Goal: Task Accomplishment & Management: Complete application form

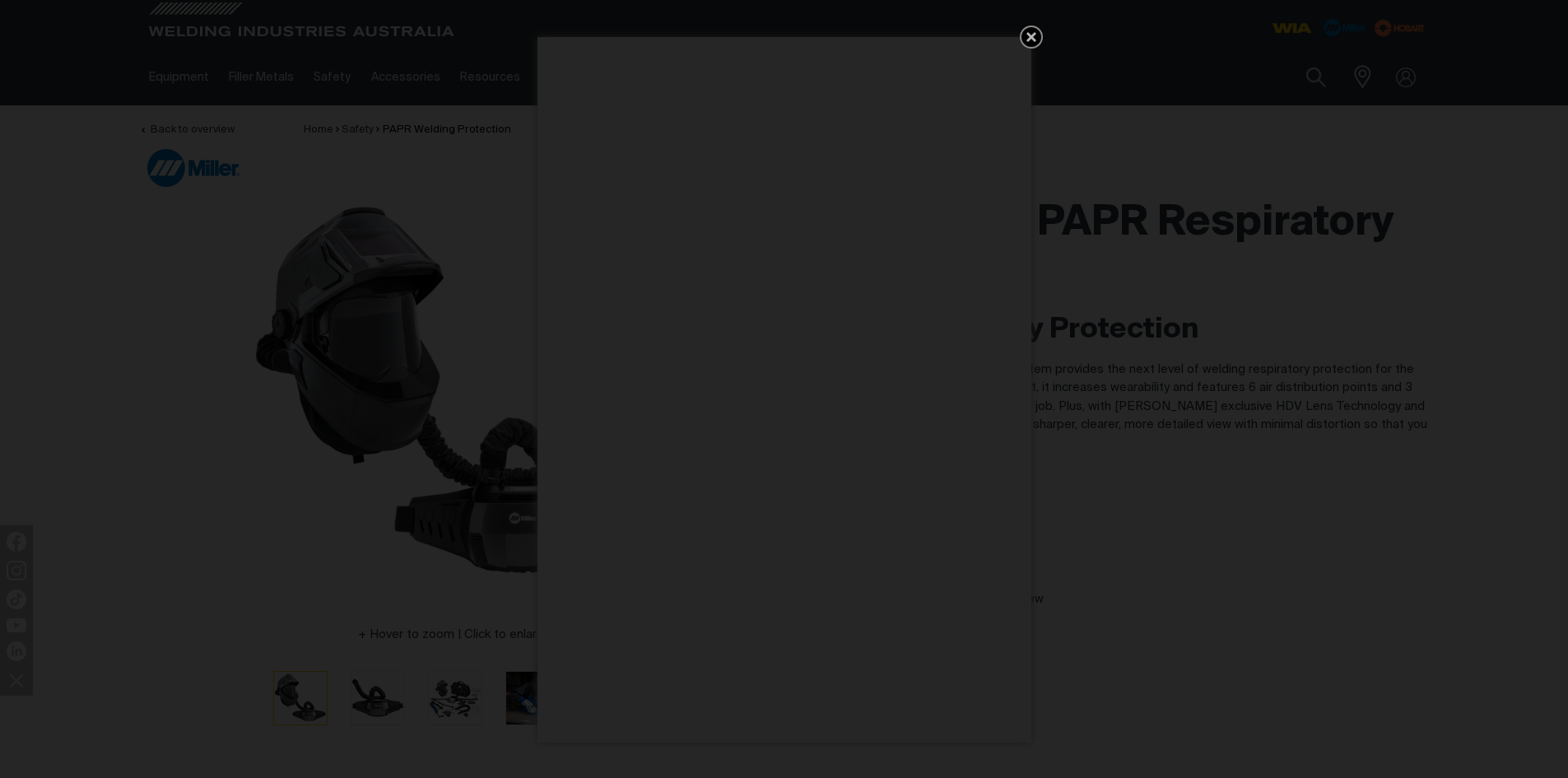
click at [1028, 37] on icon "Get 5 WIA Welding Guides Free!" at bounding box center [1032, 37] width 20 height 20
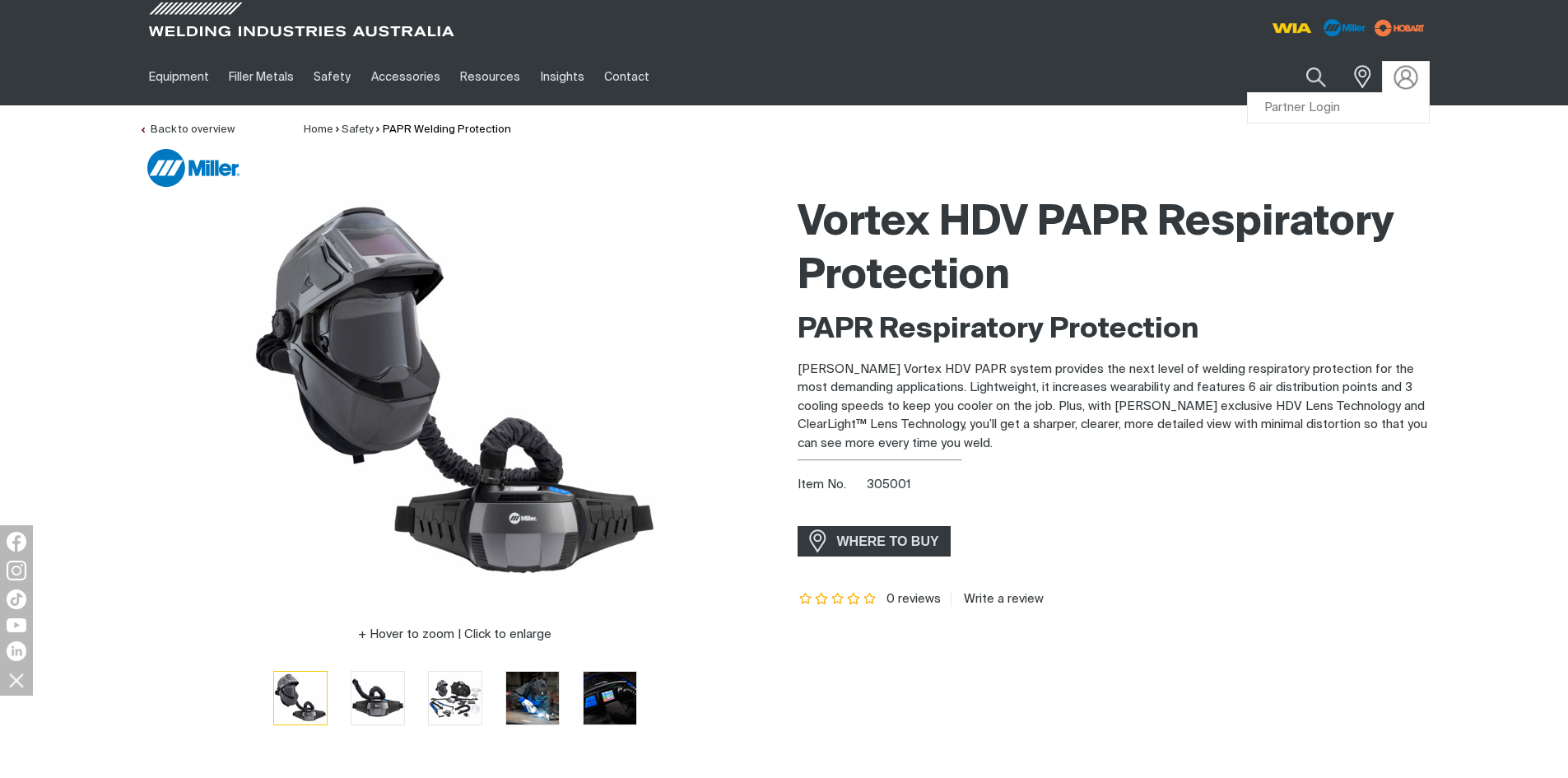
click at [1397, 78] on img at bounding box center [1405, 77] width 24 height 24
click at [1351, 99] on div "Search When search results are available use up and down arrows to review and e…" at bounding box center [1269, 77] width 322 height 57
click at [1405, 82] on img at bounding box center [1405, 77] width 24 height 24
click at [1289, 107] on link "Partner Login" at bounding box center [1338, 108] width 181 height 31
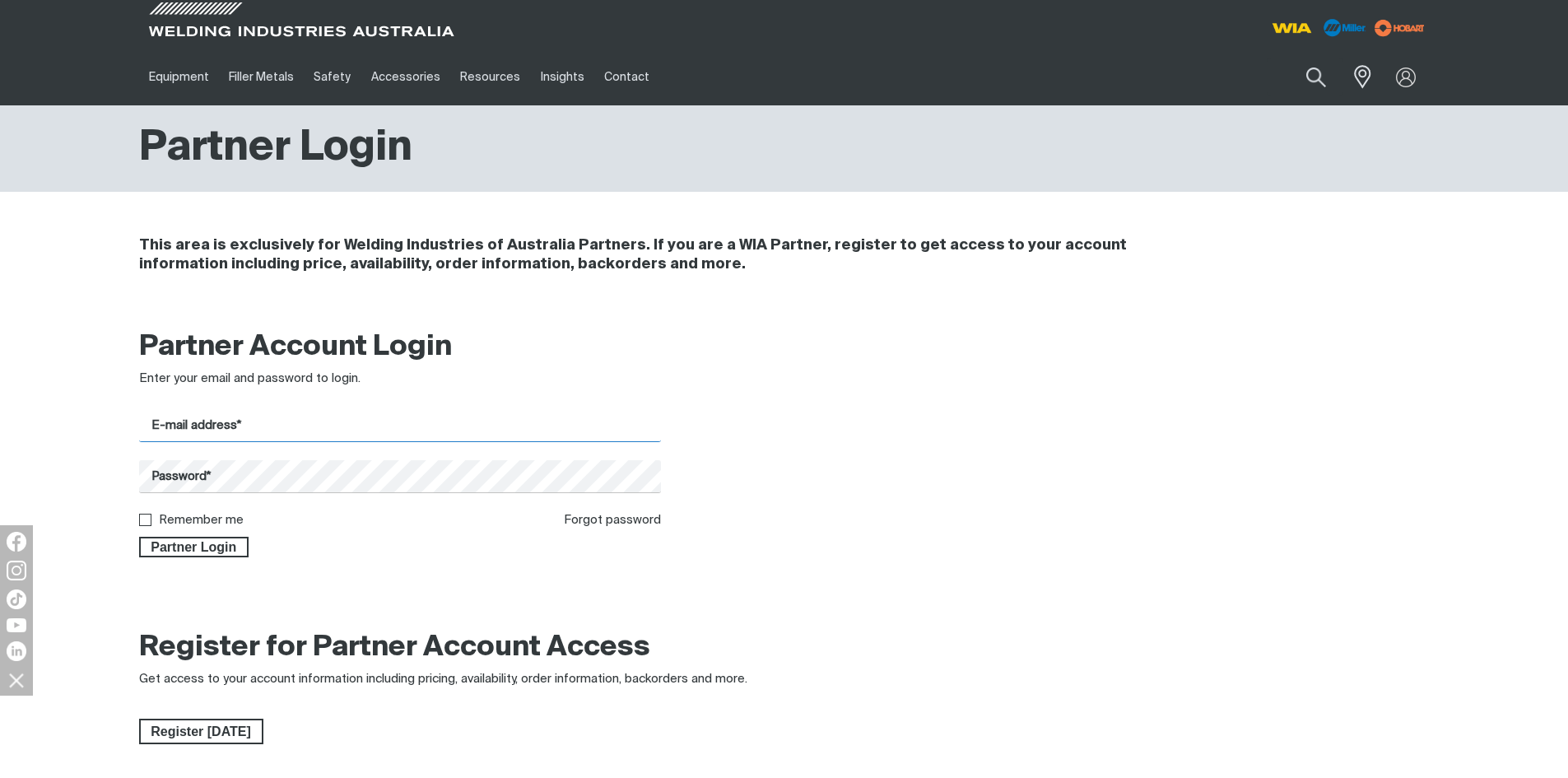
click at [451, 427] on input "E-mail address*" at bounding box center [400, 426] width 522 height 32
type input "[EMAIL_ADDRESS][DOMAIN_NAME]"
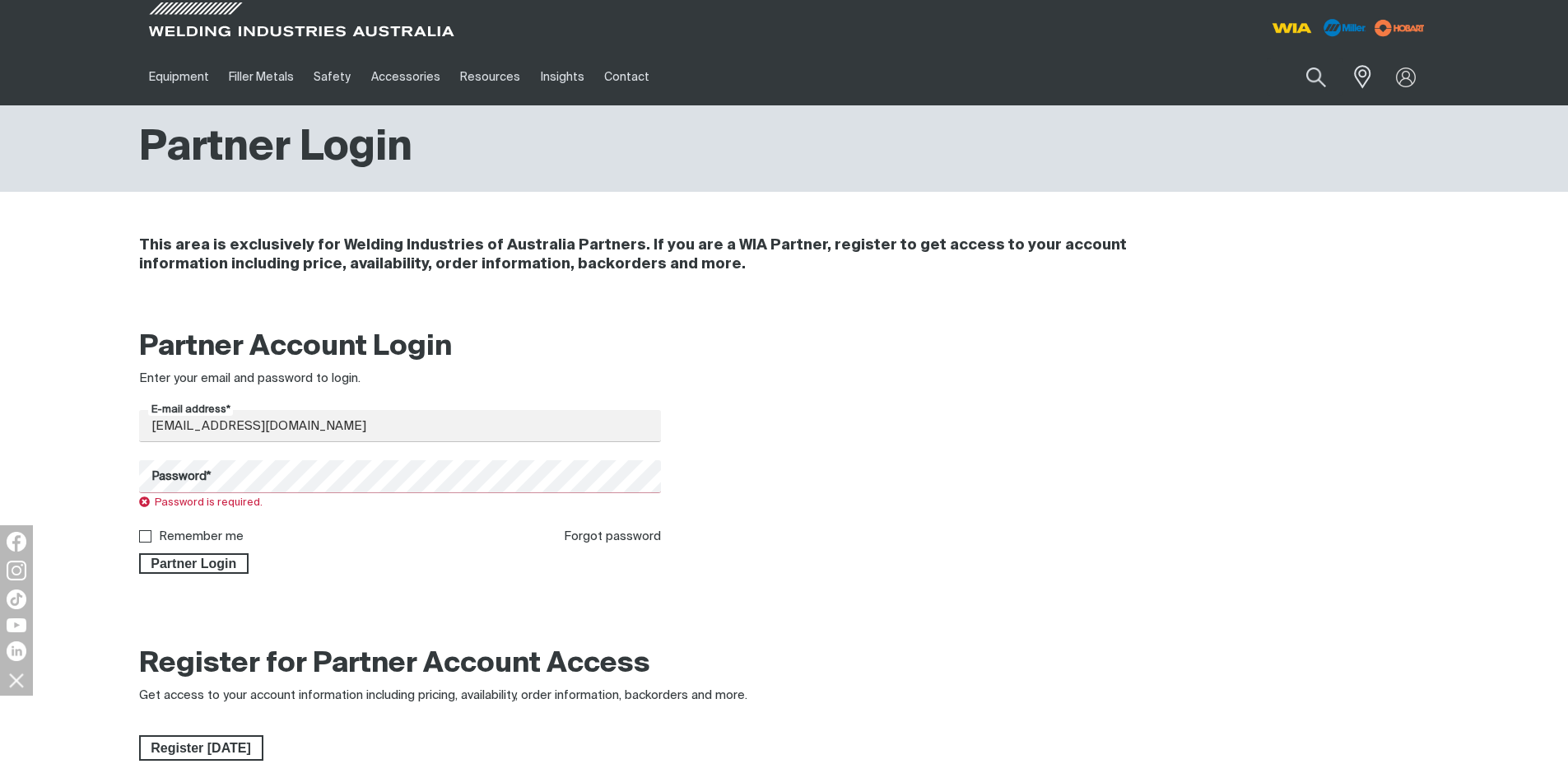
click at [280, 526] on form "E-mail address* [EMAIL_ADDRESS][DOMAIN_NAME] Password* Password is required. Re…" at bounding box center [400, 492] width 522 height 165
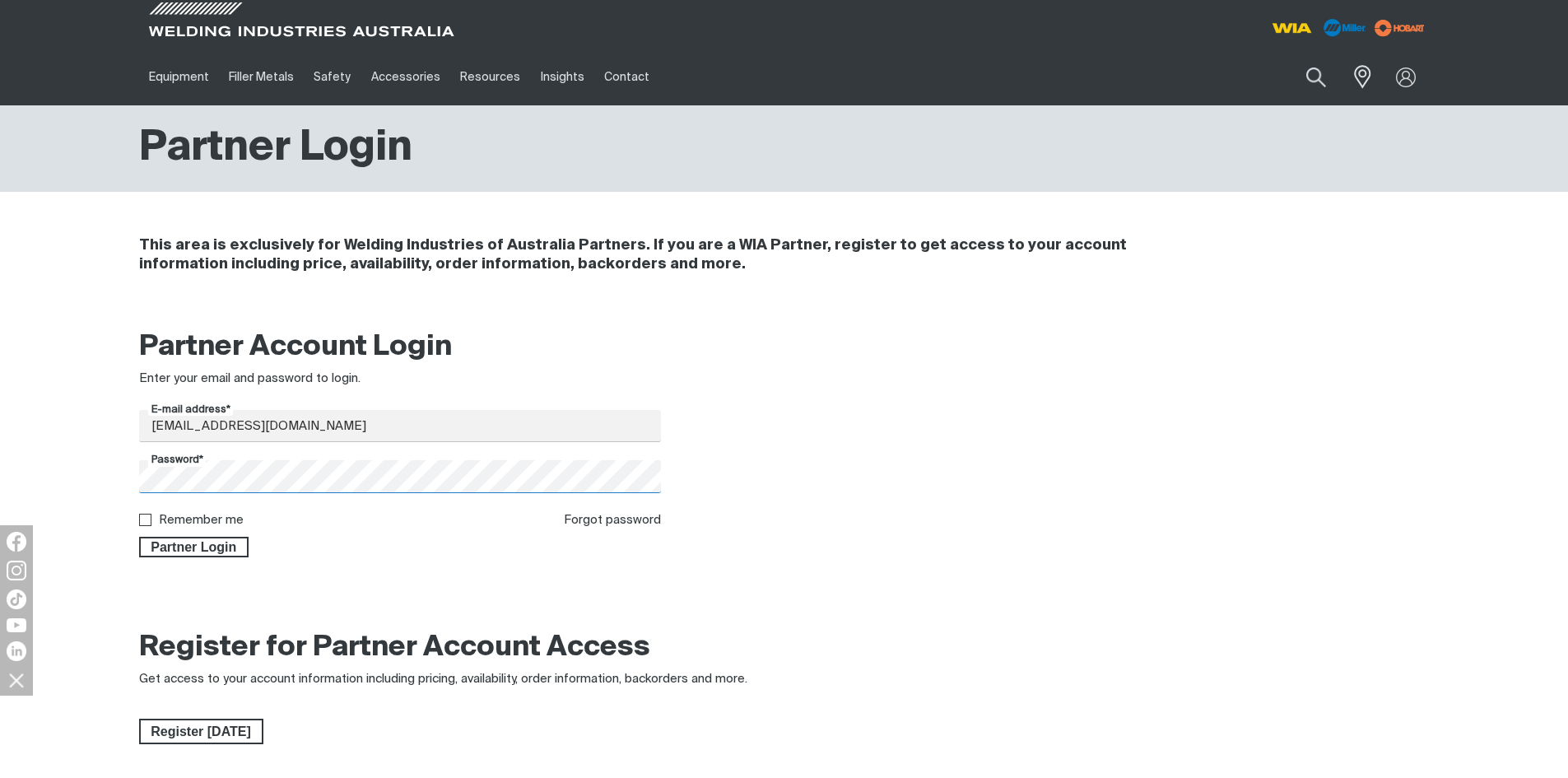
click at [139, 537] on button "Partner Login" at bounding box center [193, 547] width 110 height 21
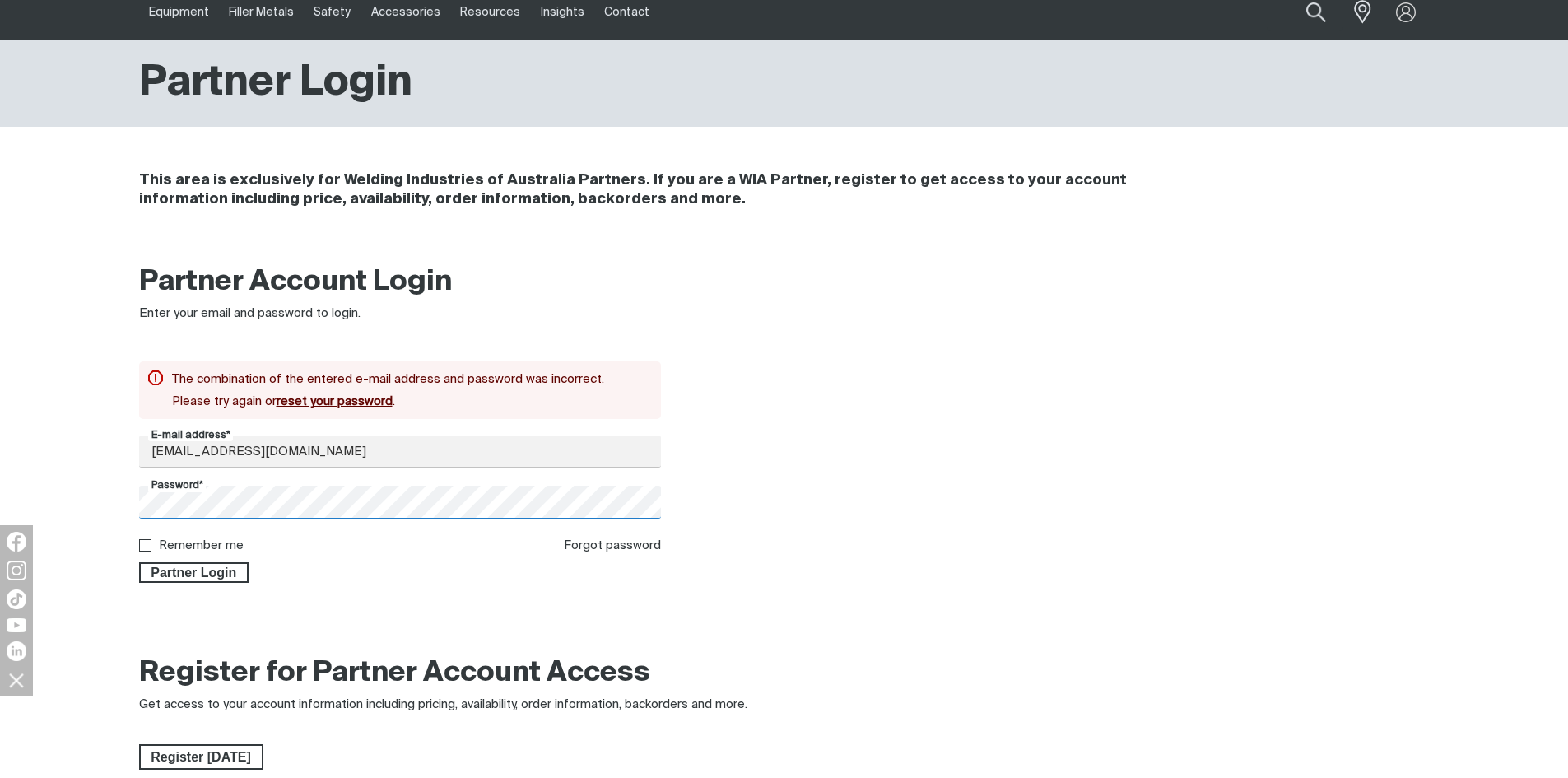
scroll to position [66, 0]
click at [139, 561] on button "Partner Login" at bounding box center [193, 572] width 110 height 21
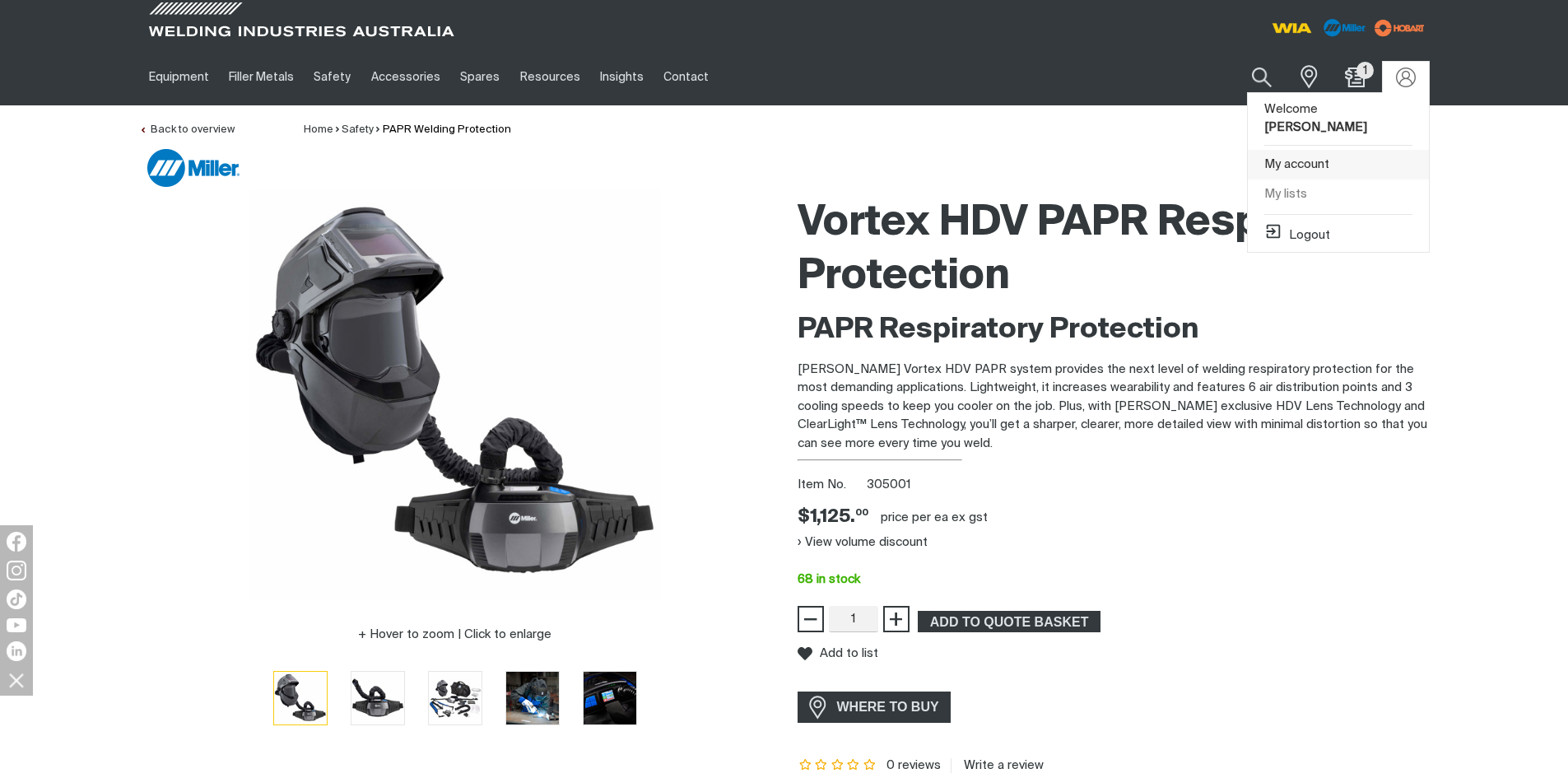
click at [1333, 150] on link "My account" at bounding box center [1338, 165] width 181 height 31
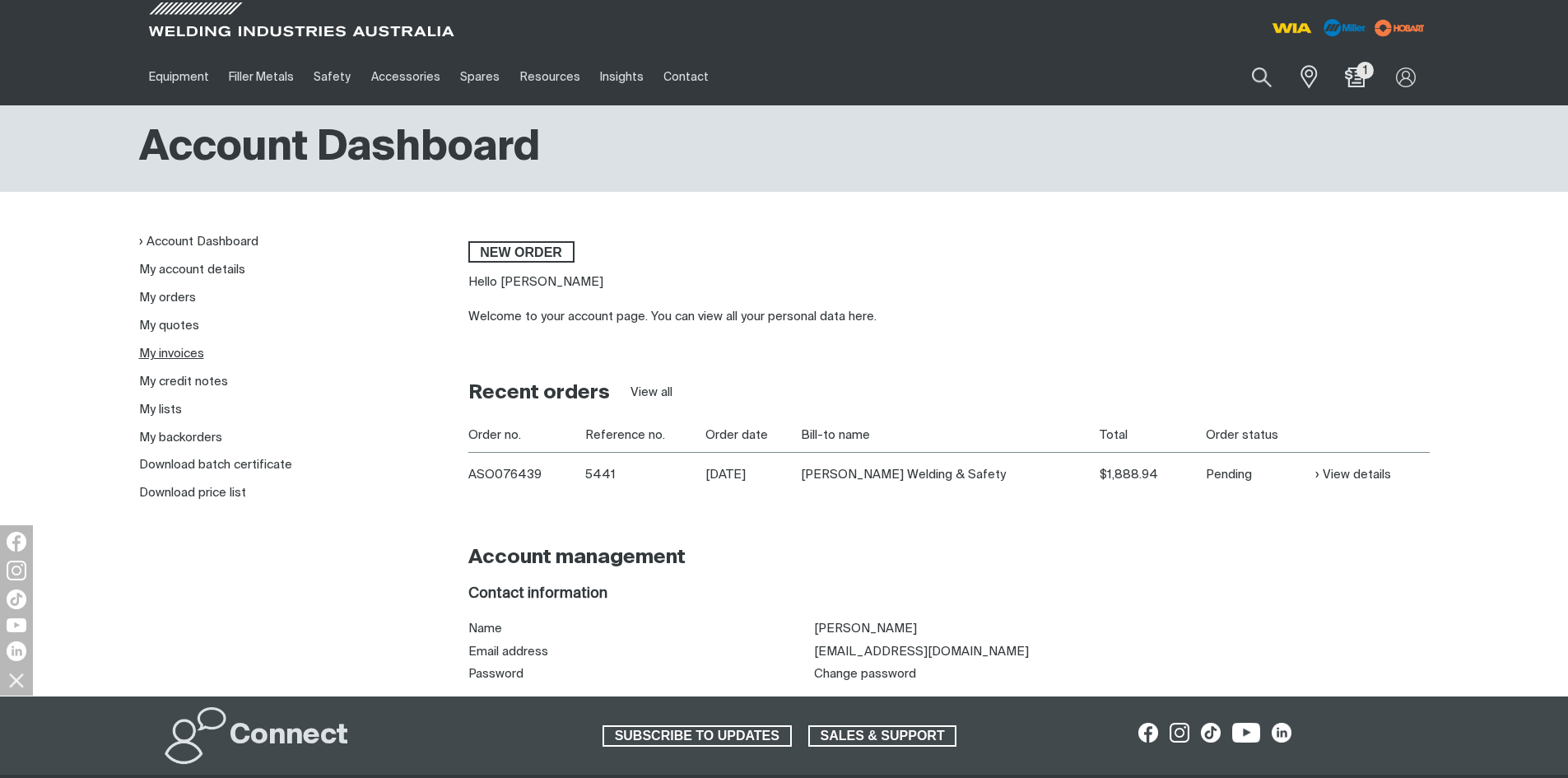
click at [194, 355] on link "My invoices" at bounding box center [171, 353] width 65 height 12
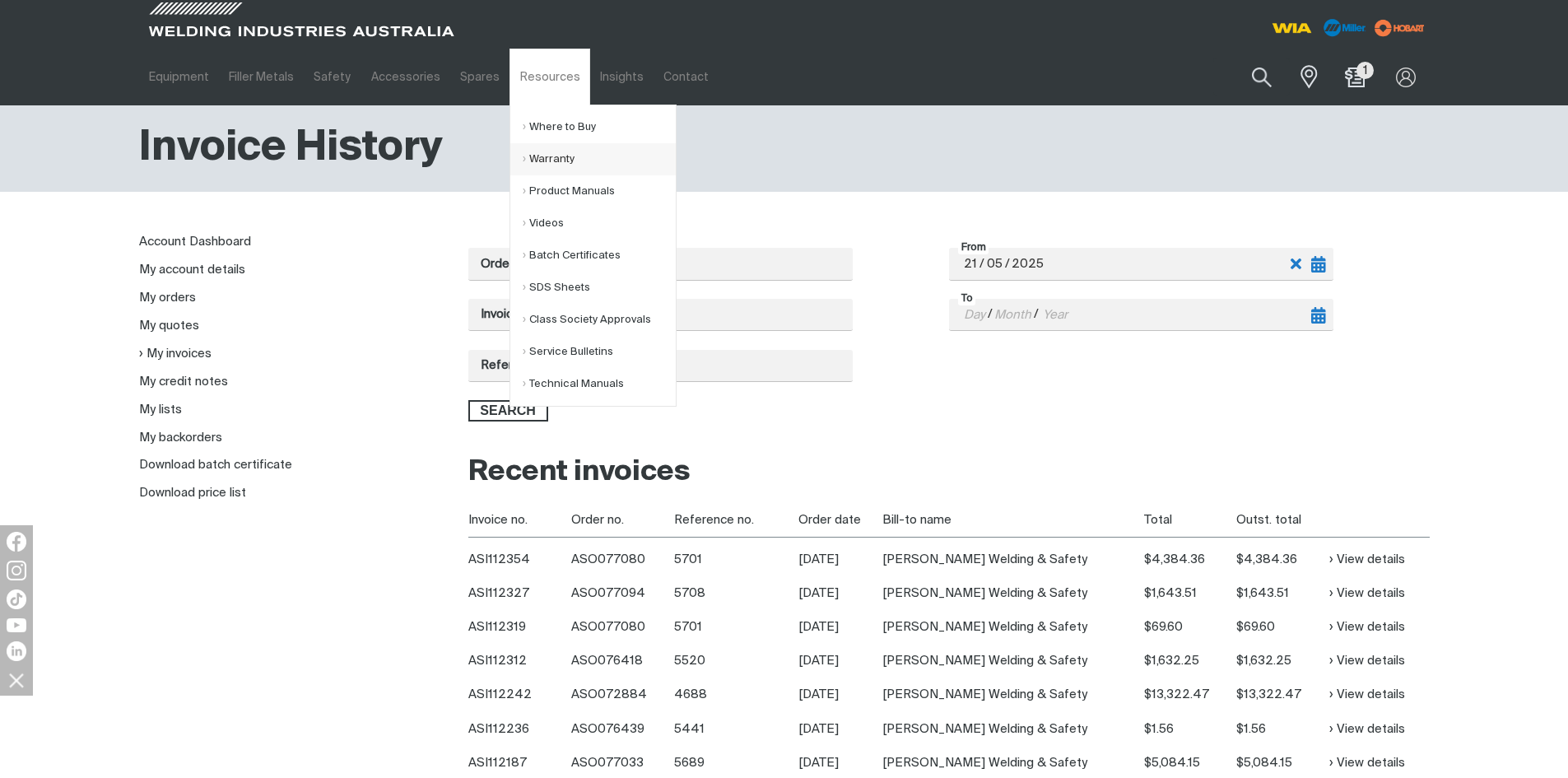
click at [547, 167] on link "Warranty" at bounding box center [598, 159] width 153 height 32
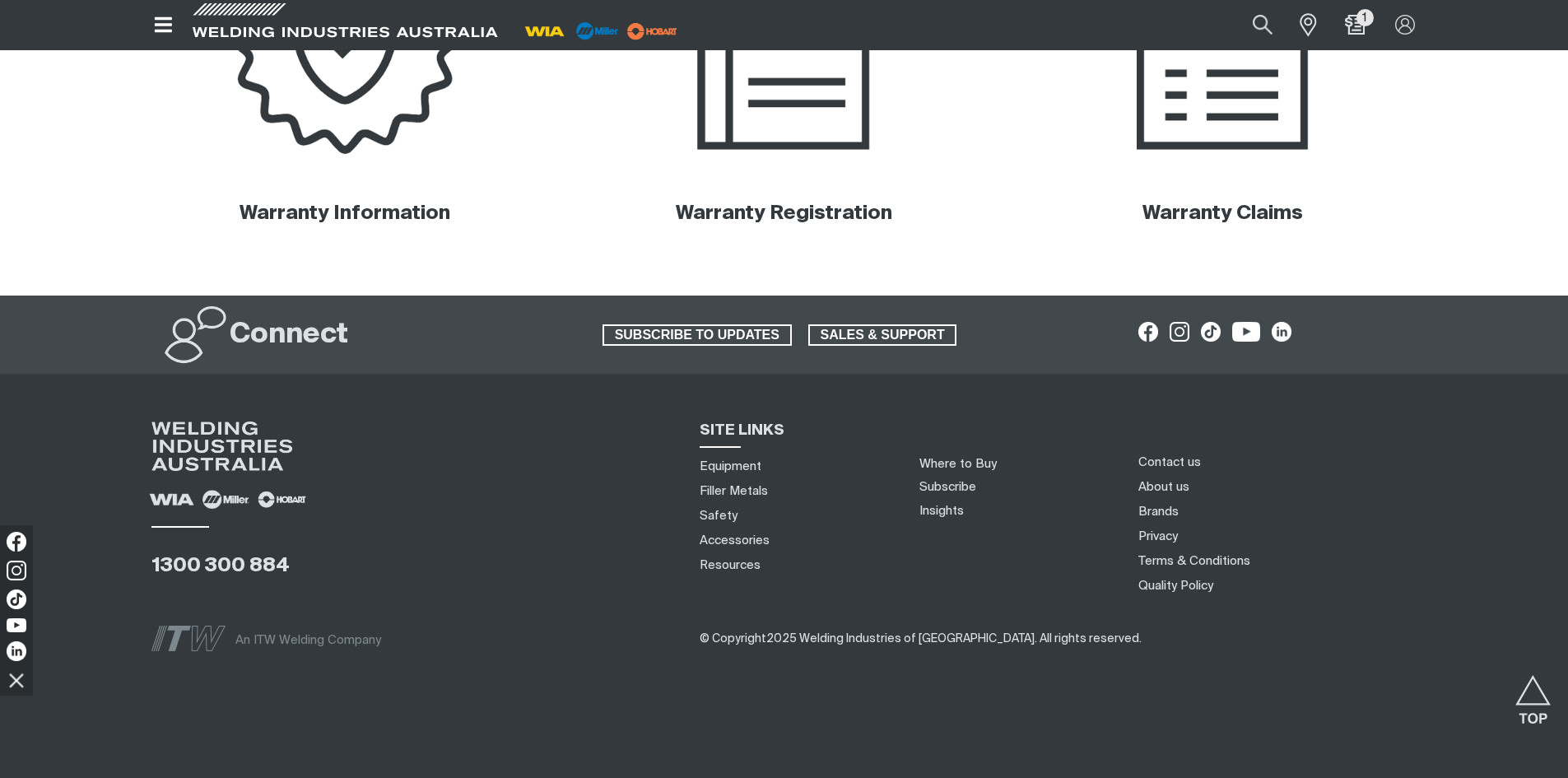
scroll to position [914, 0]
click at [390, 208] on link "Warranty Information" at bounding box center [345, 212] width 211 height 20
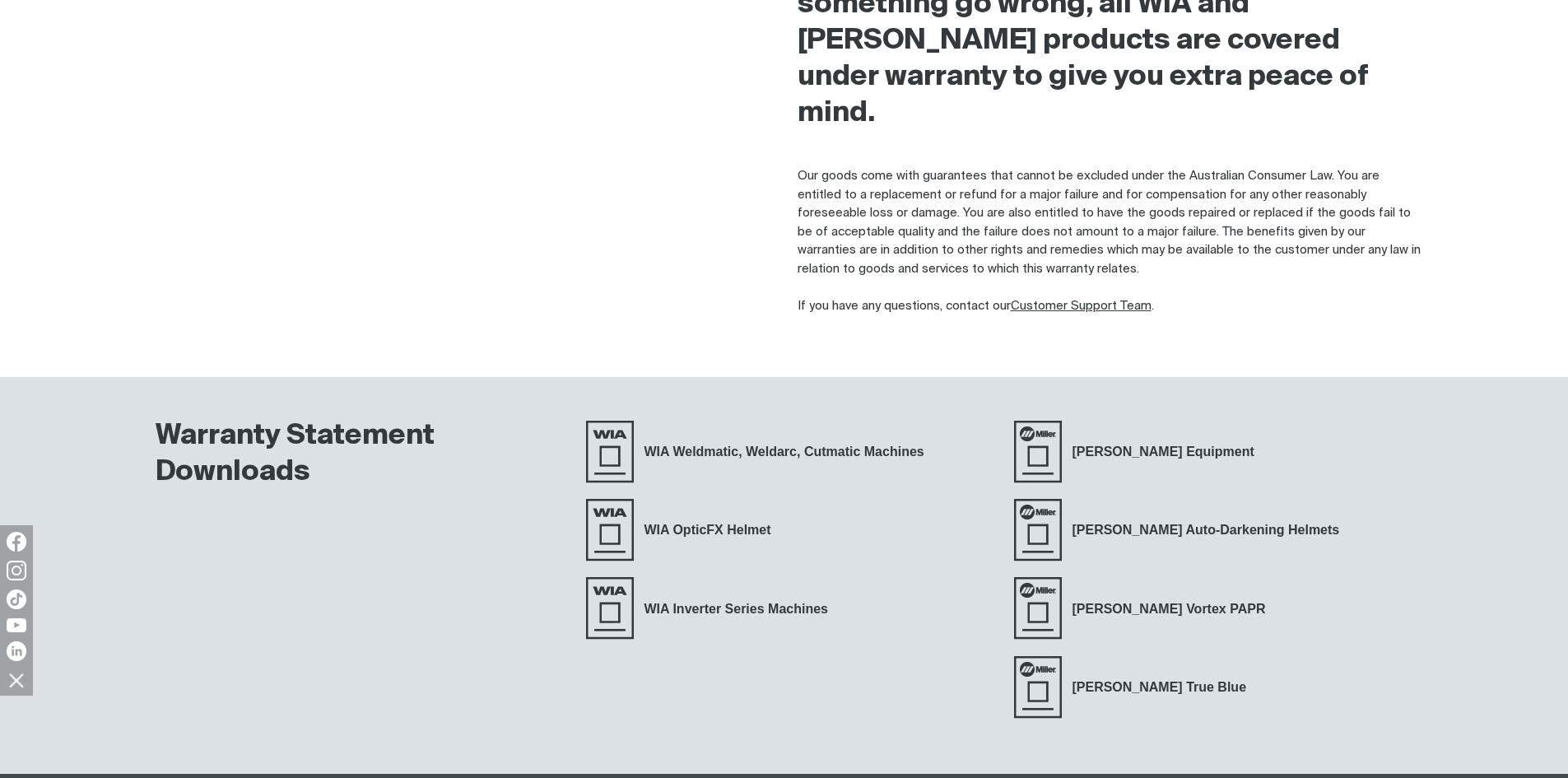
scroll to position [329, 0]
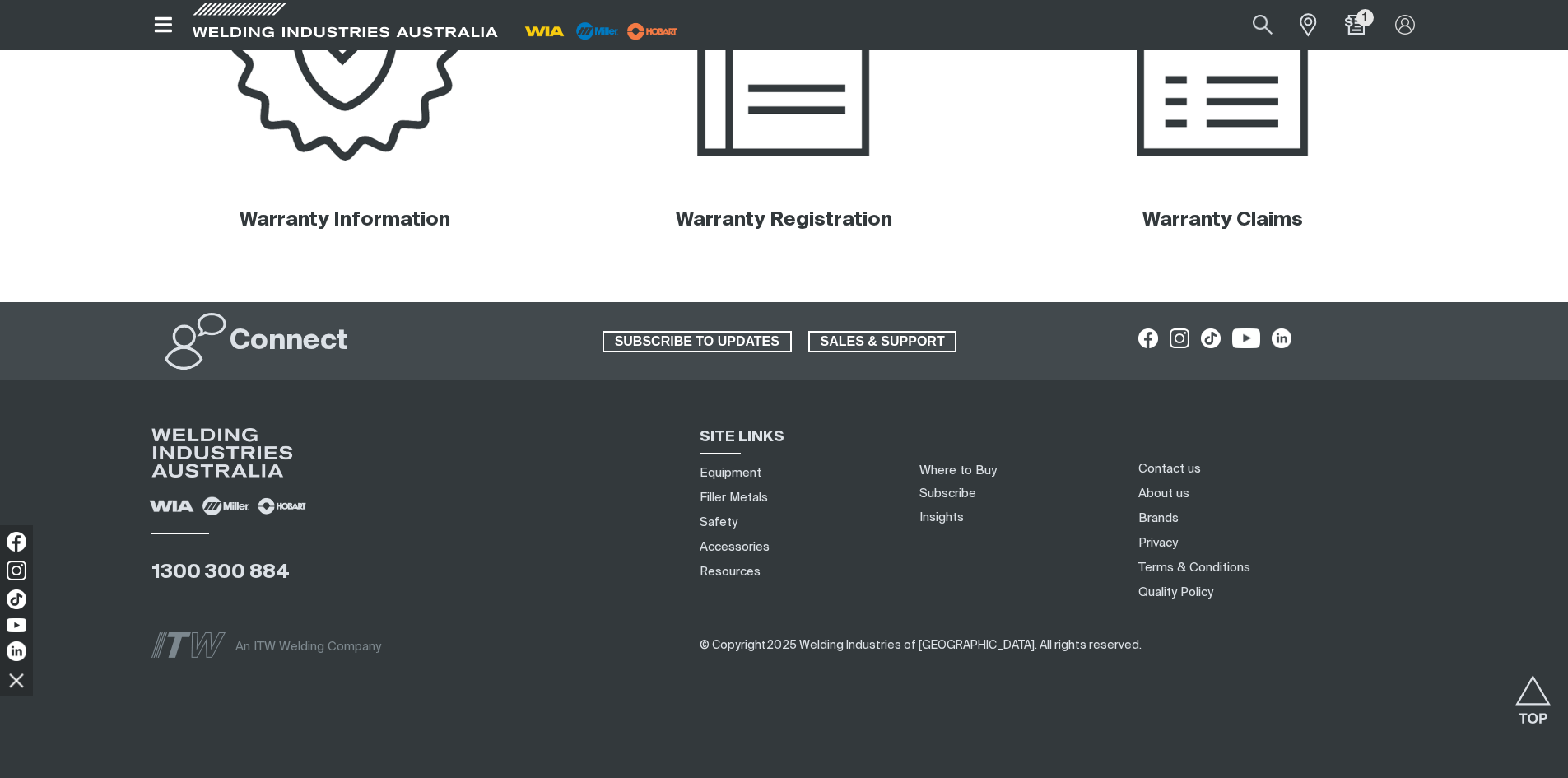
scroll to position [914, 0]
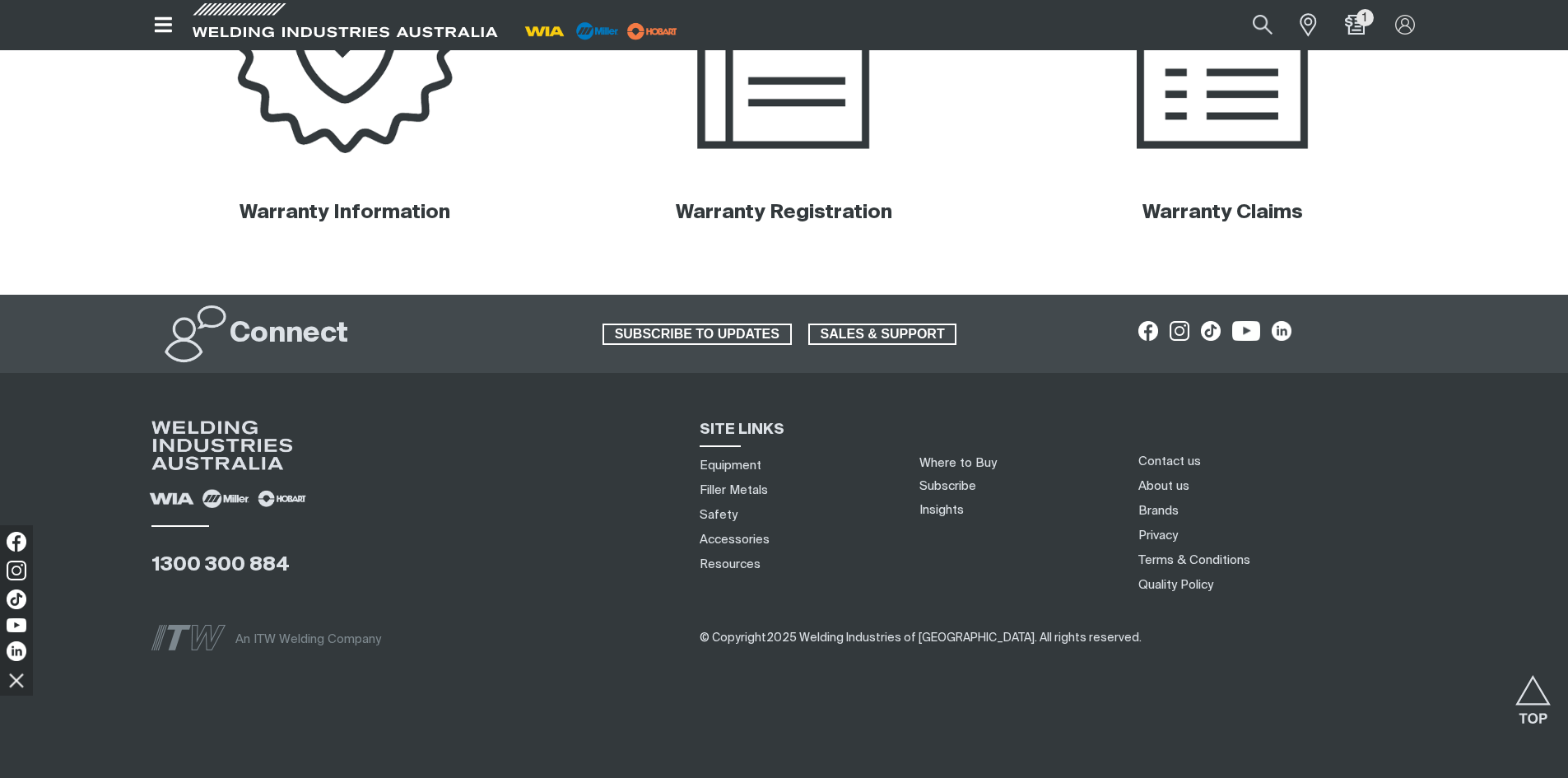
click at [758, 222] on h3 "Warranty Registration" at bounding box center [784, 212] width 412 height 26
click at [758, 212] on link "Warranty Registration" at bounding box center [784, 212] width 217 height 20
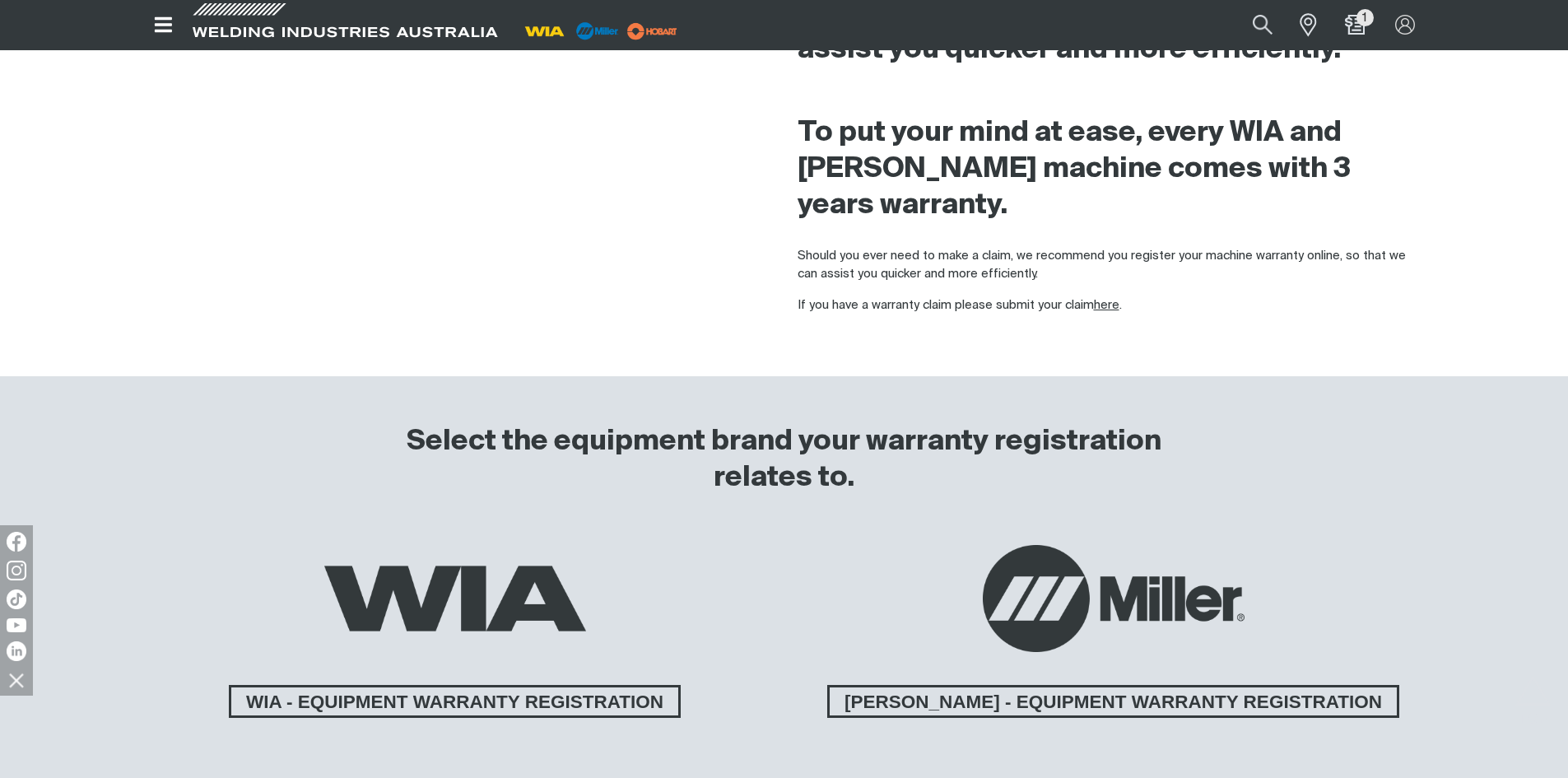
scroll to position [988, 0]
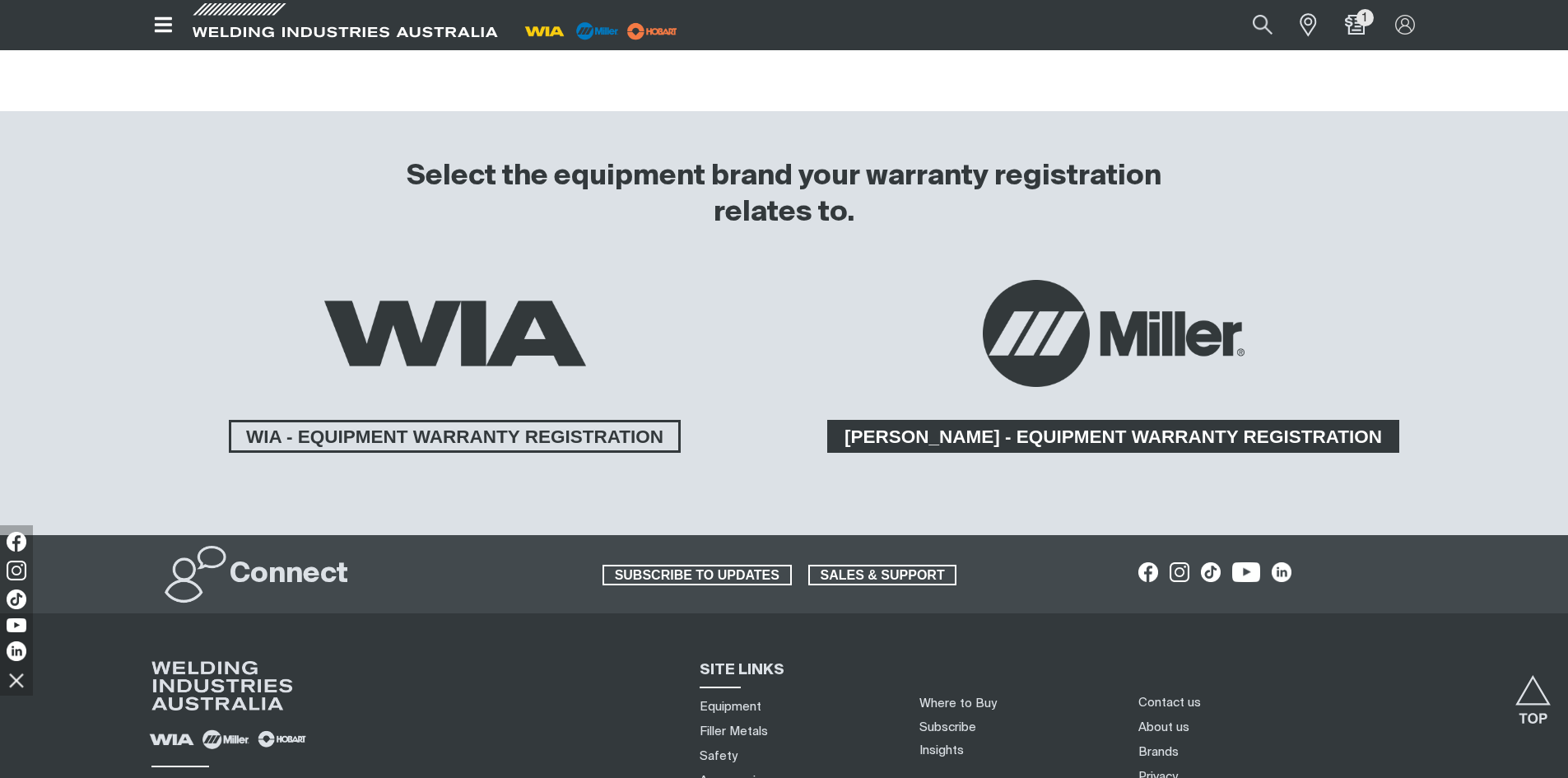
click at [1072, 420] on span "[PERSON_NAME] - EQUIPMENT WARRANTY REGISTRATION" at bounding box center [1113, 437] width 567 height 33
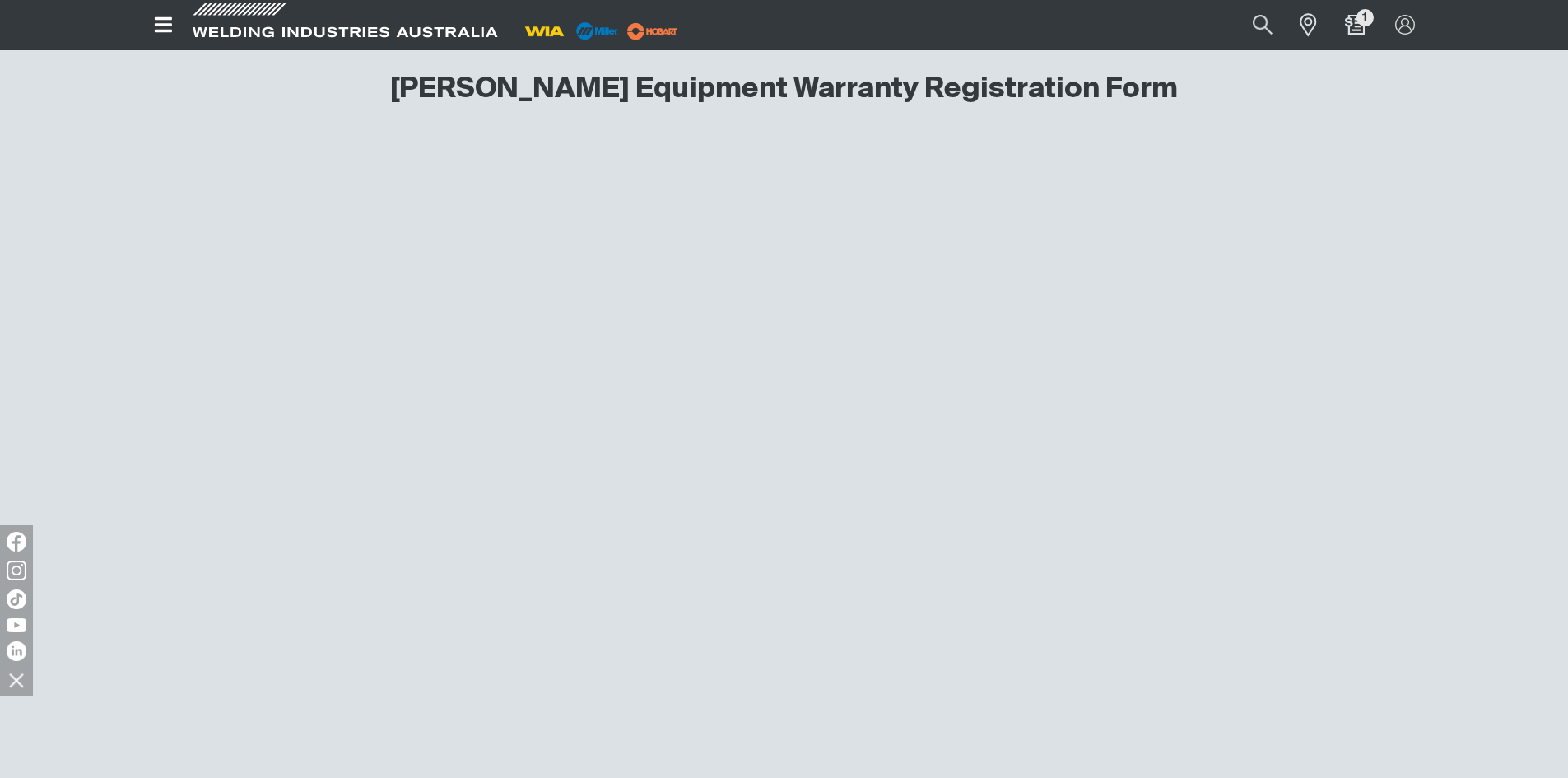
scroll to position [576, 0]
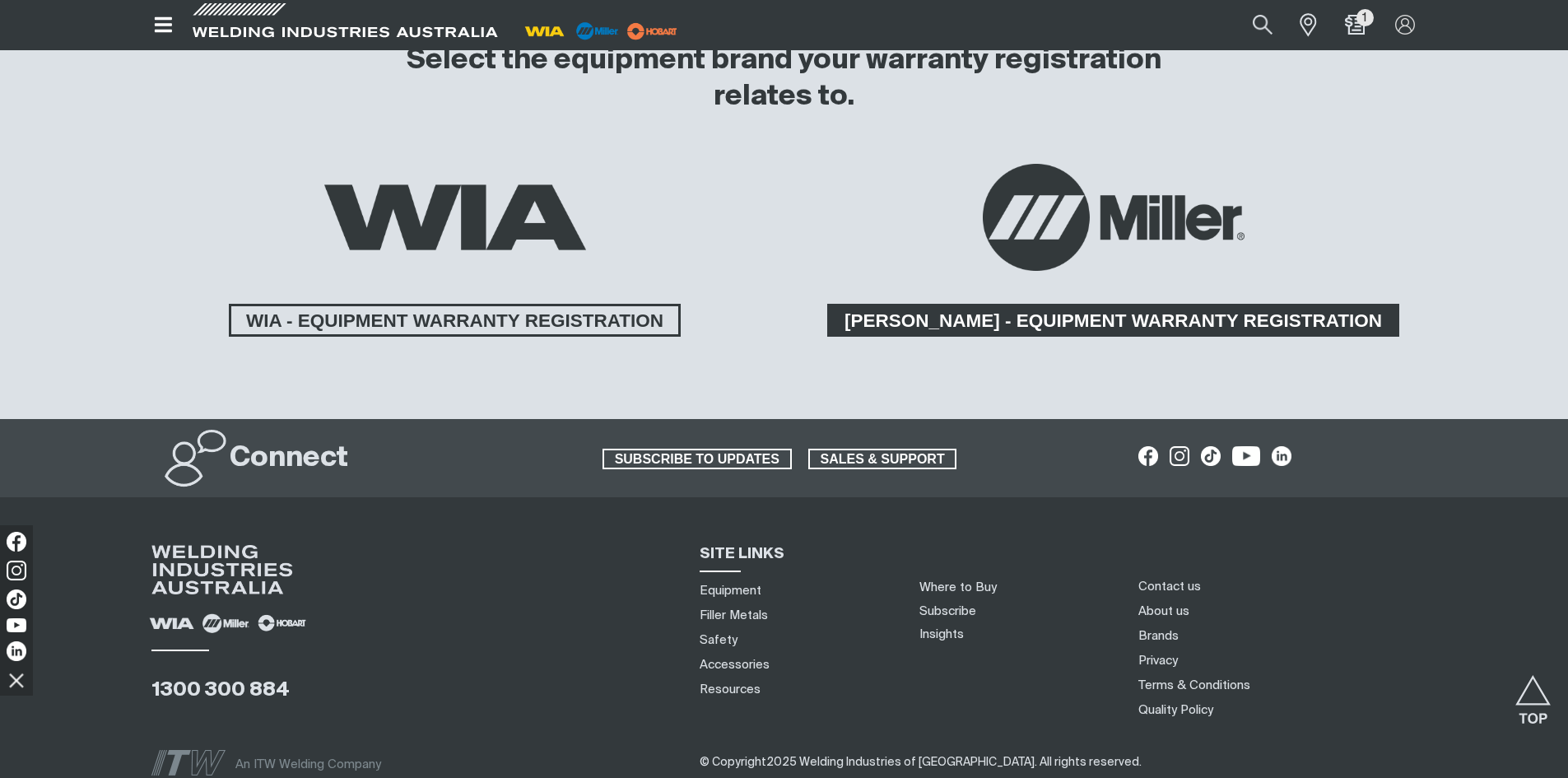
scroll to position [1153, 0]
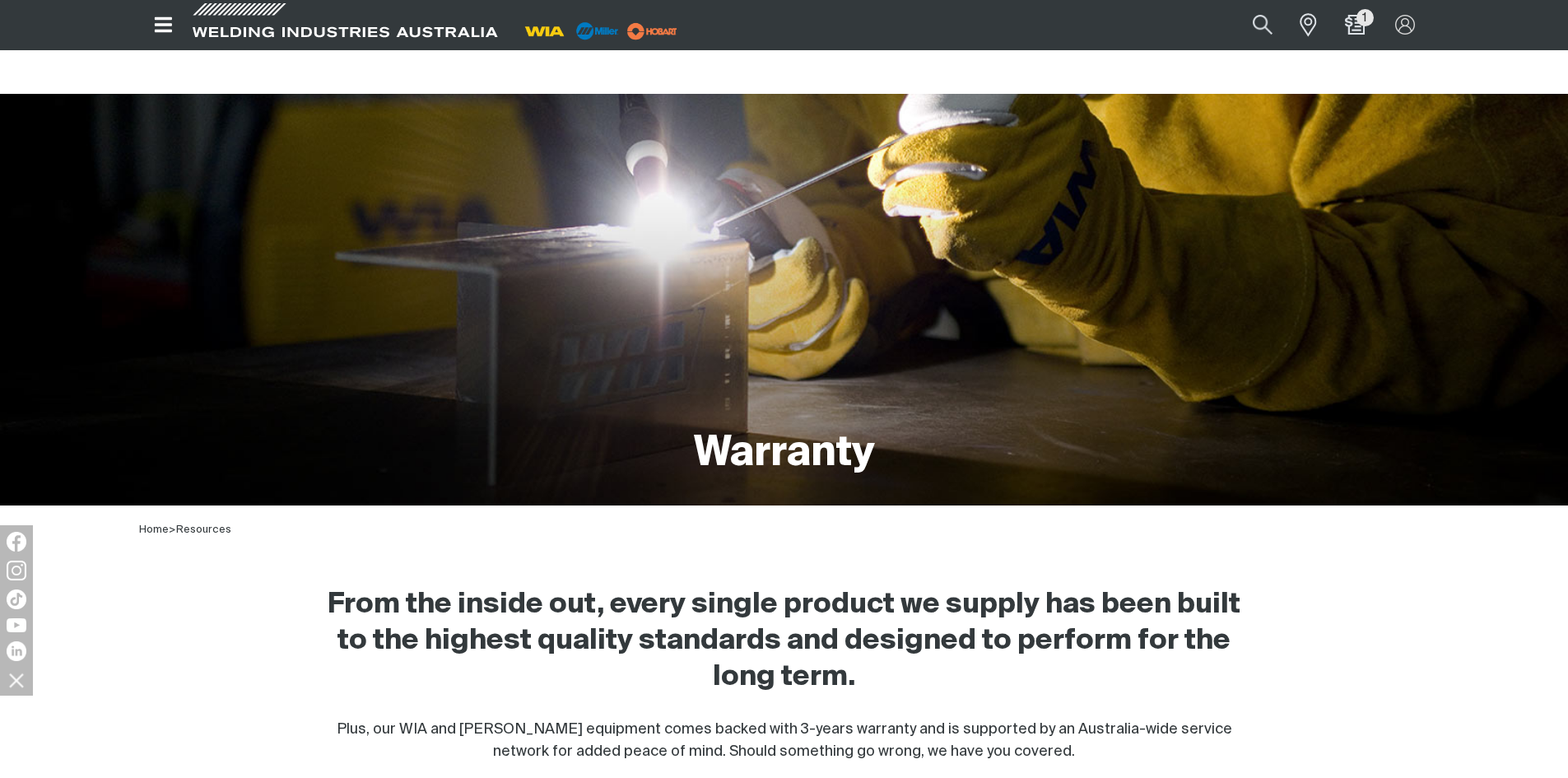
scroll to position [8, 0]
